Goal: Task Accomplishment & Management: Complete application form

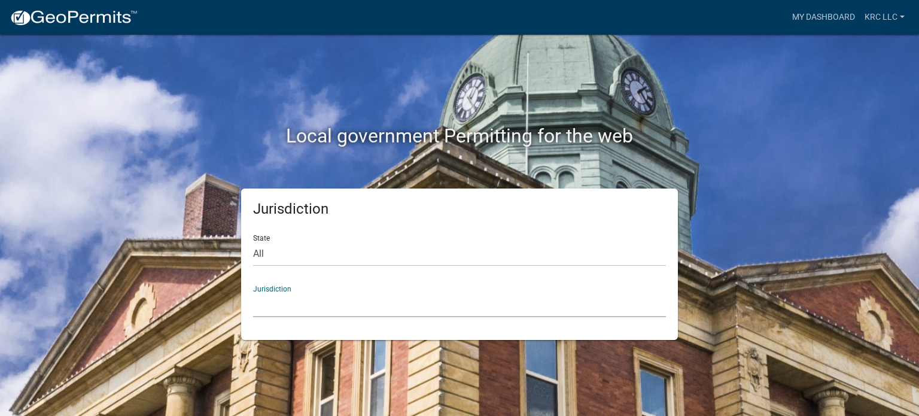
click at [267, 301] on select "[GEOGRAPHIC_DATA], [US_STATE] [GEOGRAPHIC_DATA], [US_STATE][PERSON_NAME][GEOGRA…" at bounding box center [459, 304] width 413 height 25
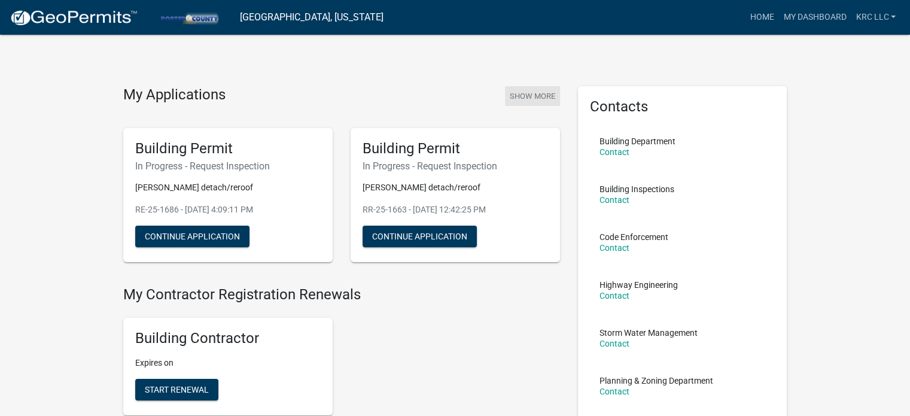
click at [538, 90] on button "Show More" at bounding box center [532, 96] width 55 height 20
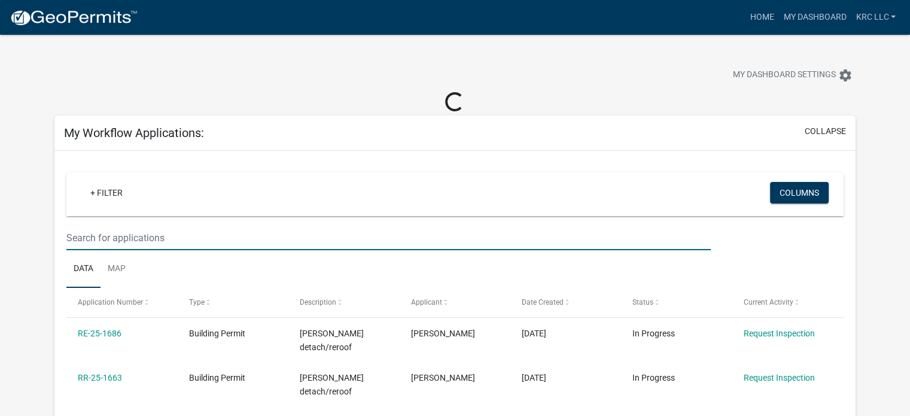
click at [284, 236] on input "text" at bounding box center [388, 237] width 644 height 25
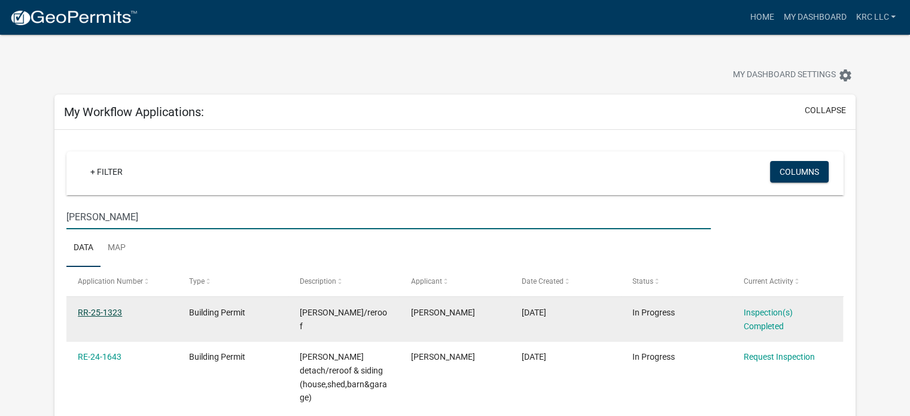
type input "[PERSON_NAME]"
click at [114, 307] on link "RR-25-1323" at bounding box center [100, 312] width 44 height 10
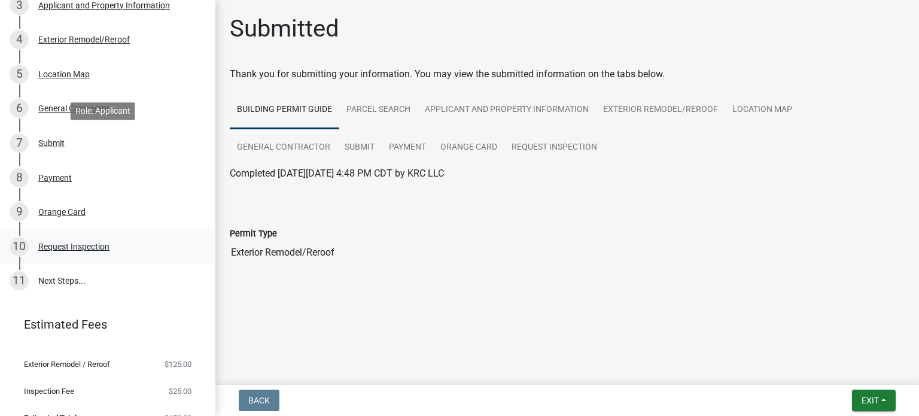
scroll to position [173, 0]
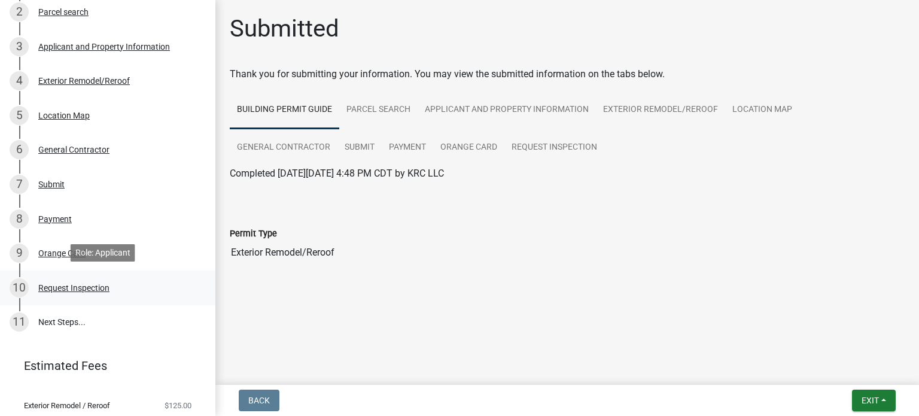
click at [80, 284] on div "Request Inspection" at bounding box center [73, 287] width 71 height 8
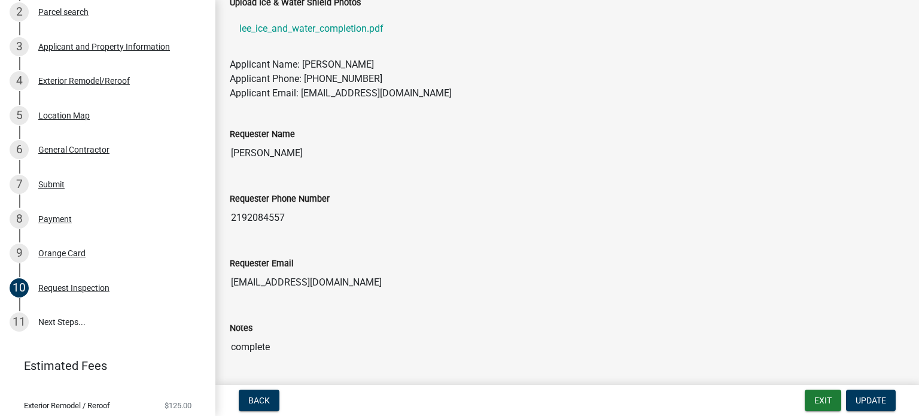
scroll to position [392, 0]
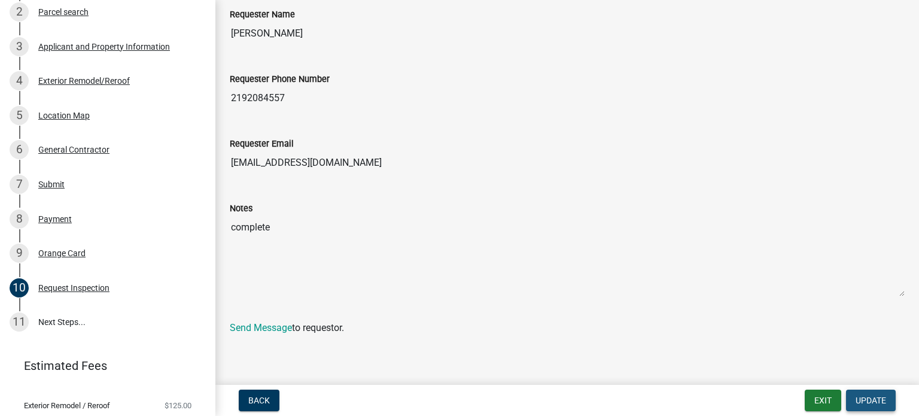
click at [880, 397] on span "Update" at bounding box center [870, 400] width 31 height 10
click at [863, 402] on span "Update" at bounding box center [870, 400] width 31 height 10
click at [266, 323] on link "Send Message" at bounding box center [261, 327] width 62 height 11
click at [875, 393] on button "Update" at bounding box center [871, 400] width 50 height 22
click at [868, 396] on span "Update" at bounding box center [870, 400] width 31 height 10
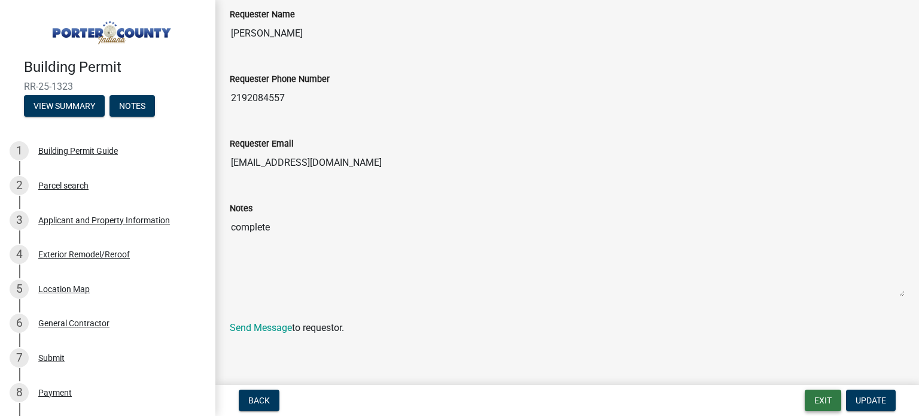
click at [827, 401] on button "Exit" at bounding box center [822, 400] width 36 height 22
